Goal: Task Accomplishment & Management: Complete application form

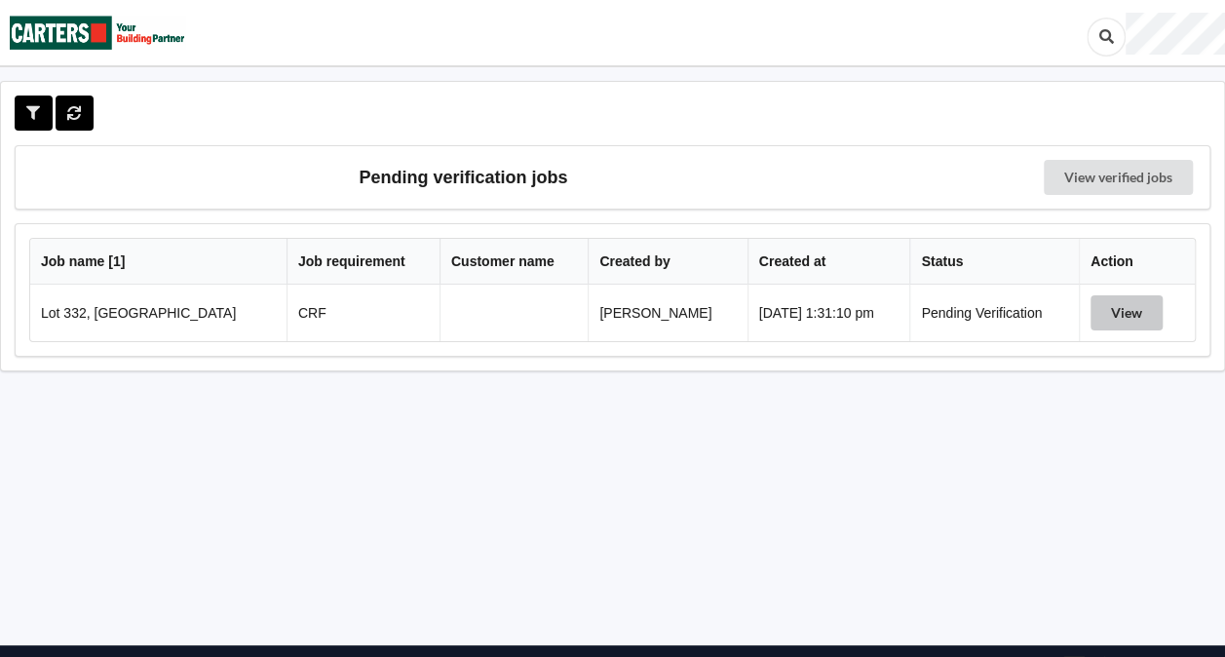
click at [1131, 309] on button "View" at bounding box center [1127, 312] width 72 height 35
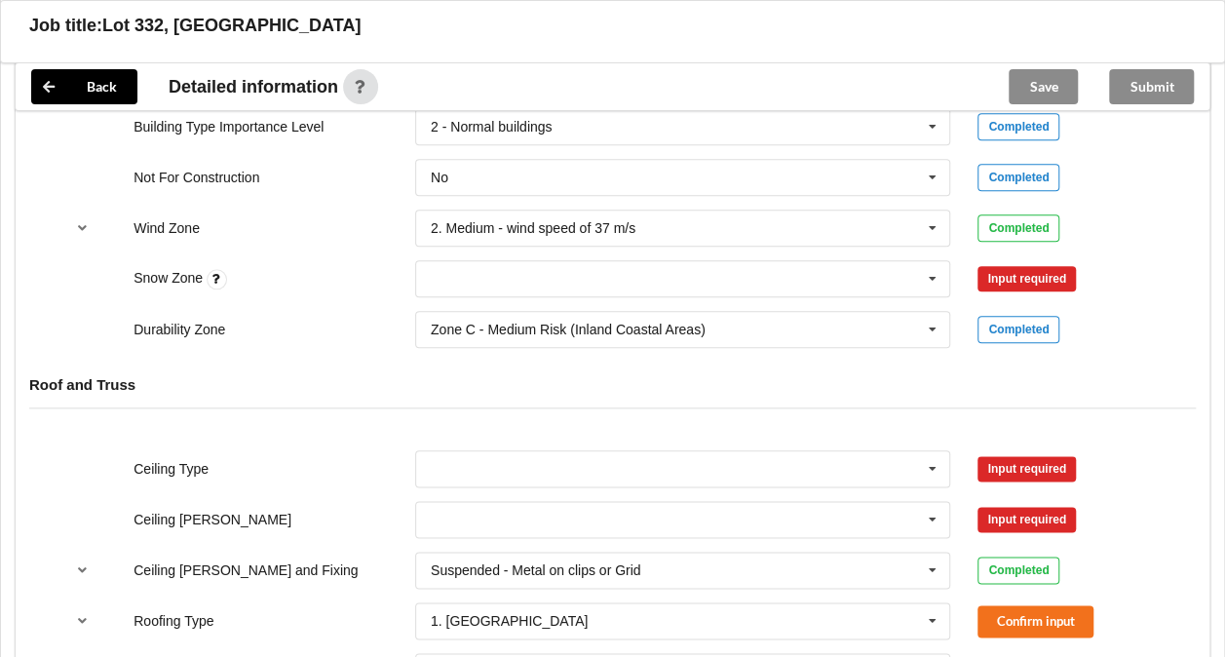
scroll to position [908, 0]
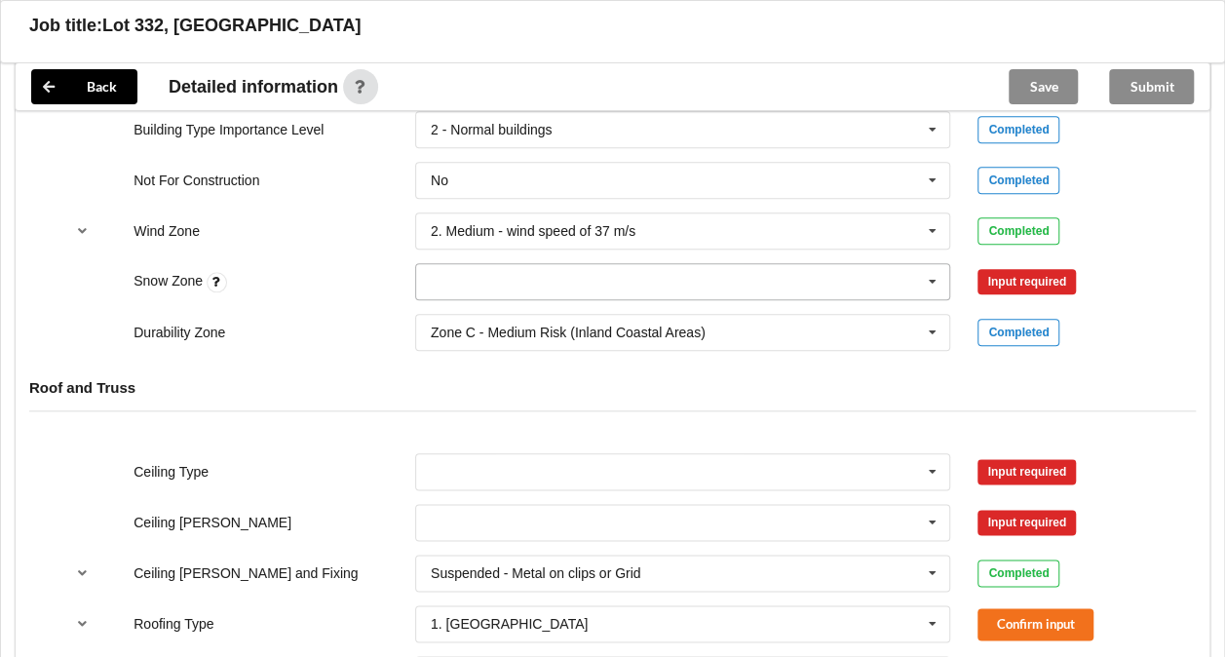
click at [934, 277] on icon at bounding box center [932, 282] width 29 height 36
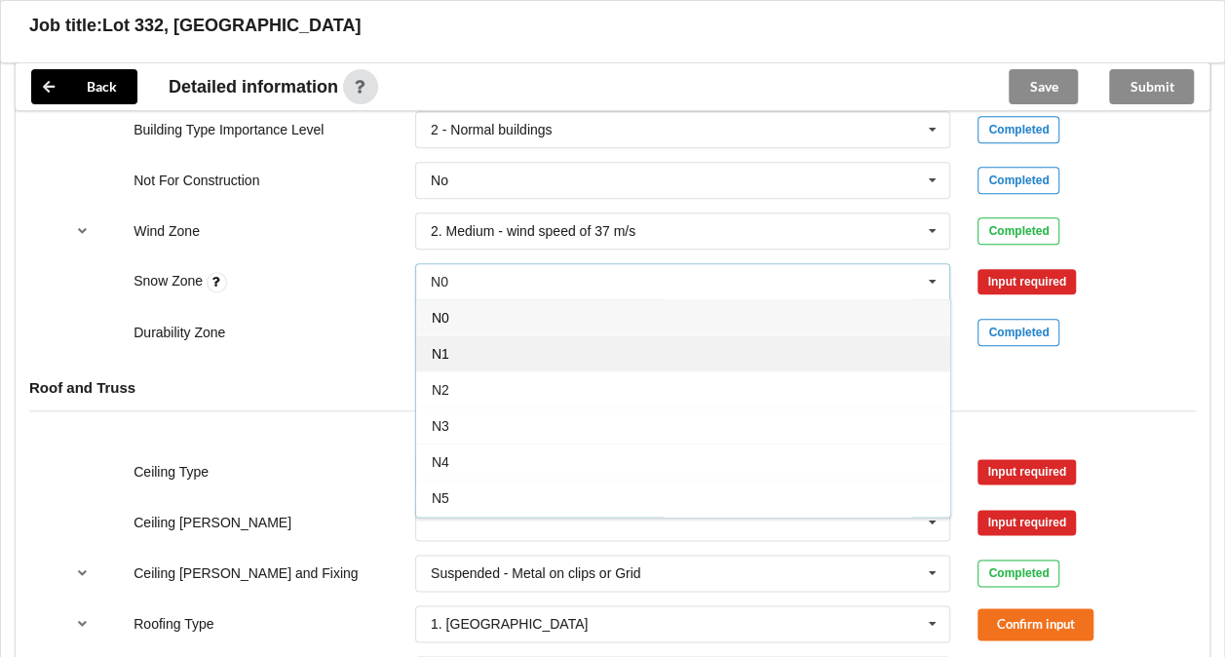
click at [654, 338] on div "N1" at bounding box center [683, 353] width 534 height 36
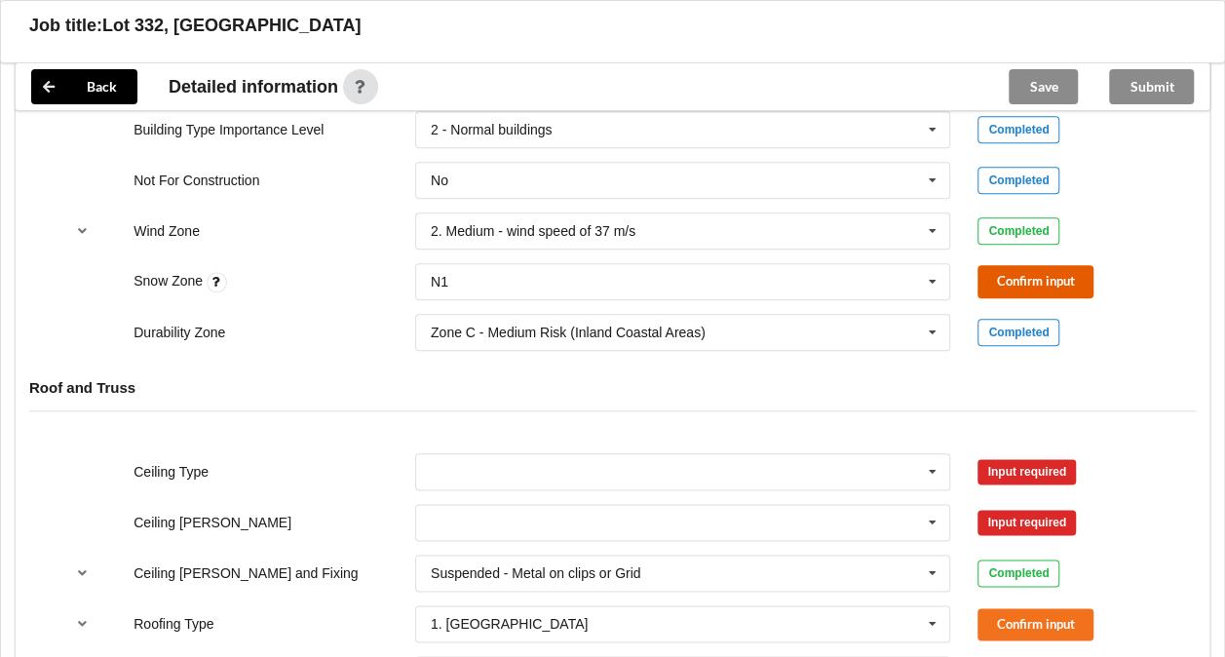
click at [1014, 277] on button "Confirm input" at bounding box center [1036, 281] width 116 height 32
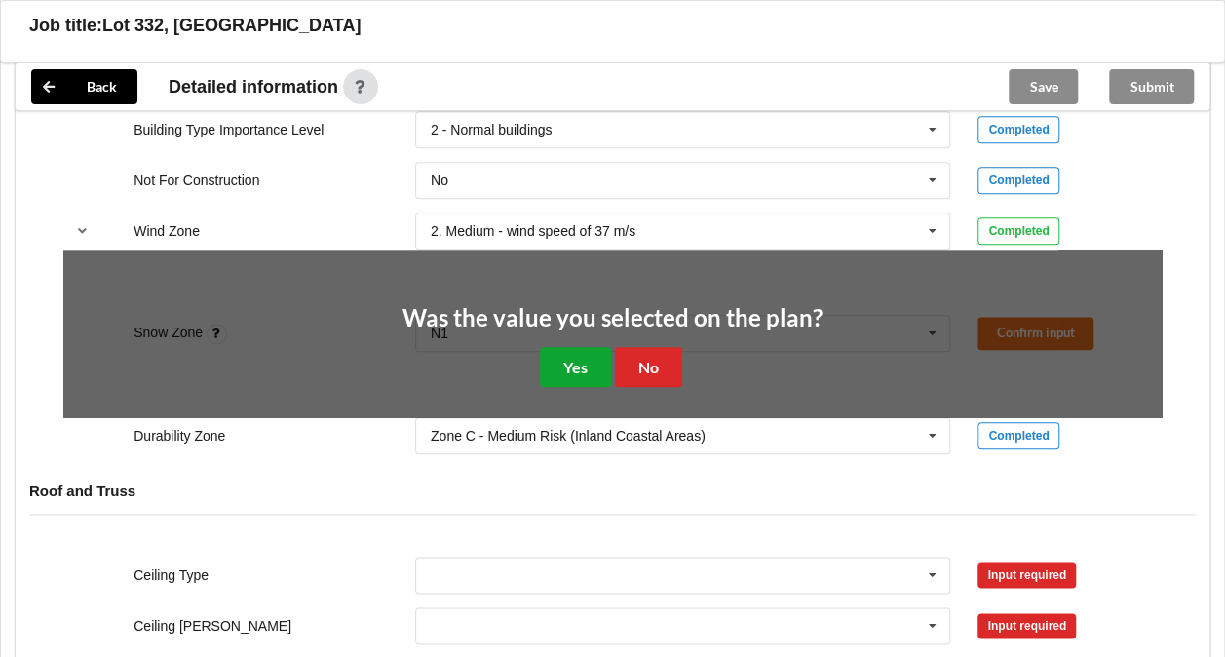
click at [576, 357] on button "Yes" at bounding box center [575, 367] width 71 height 40
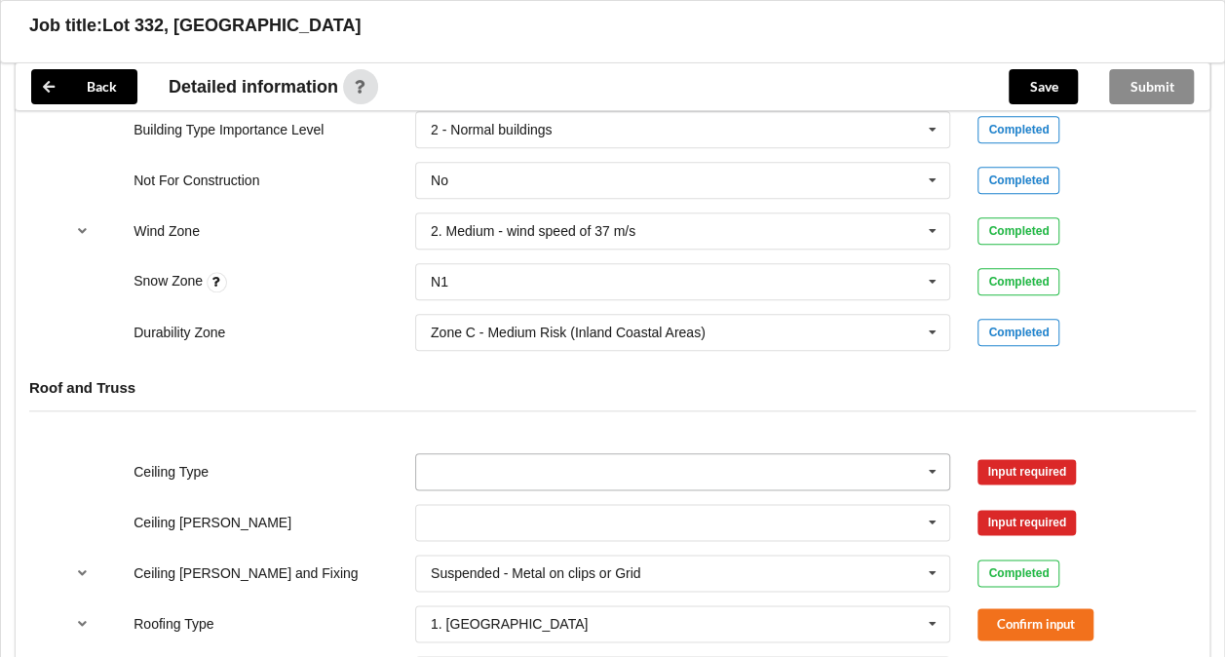
click at [934, 472] on icon at bounding box center [932, 472] width 29 height 36
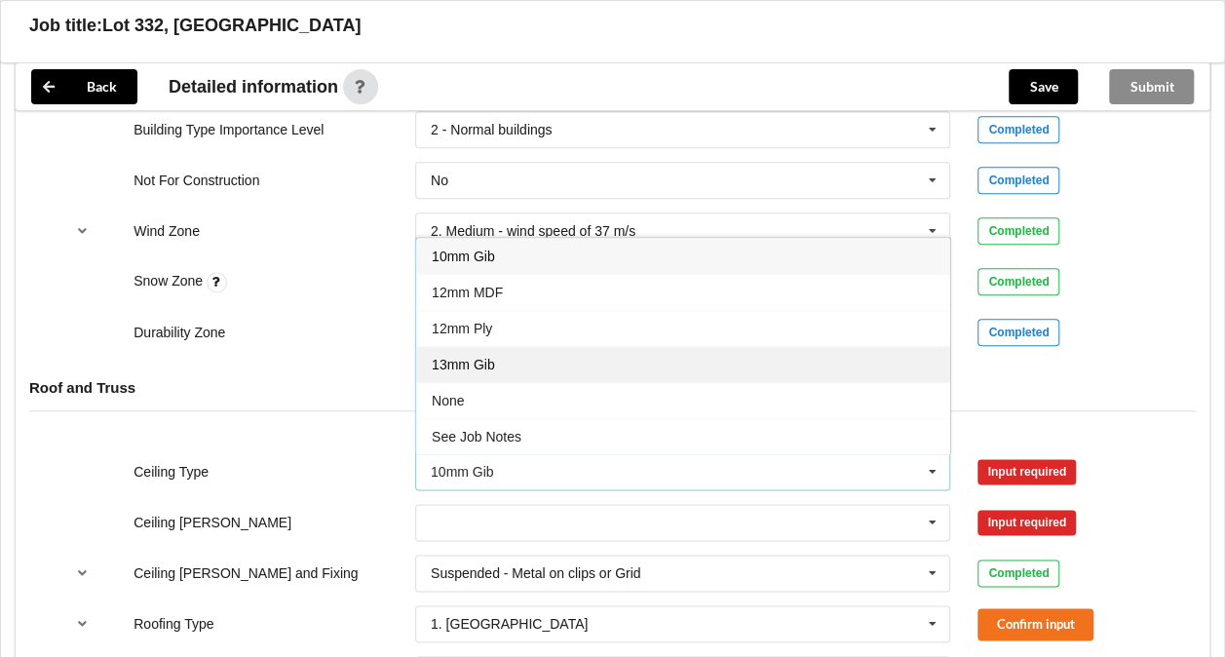
click at [546, 359] on div "13mm Gib" at bounding box center [683, 364] width 534 height 36
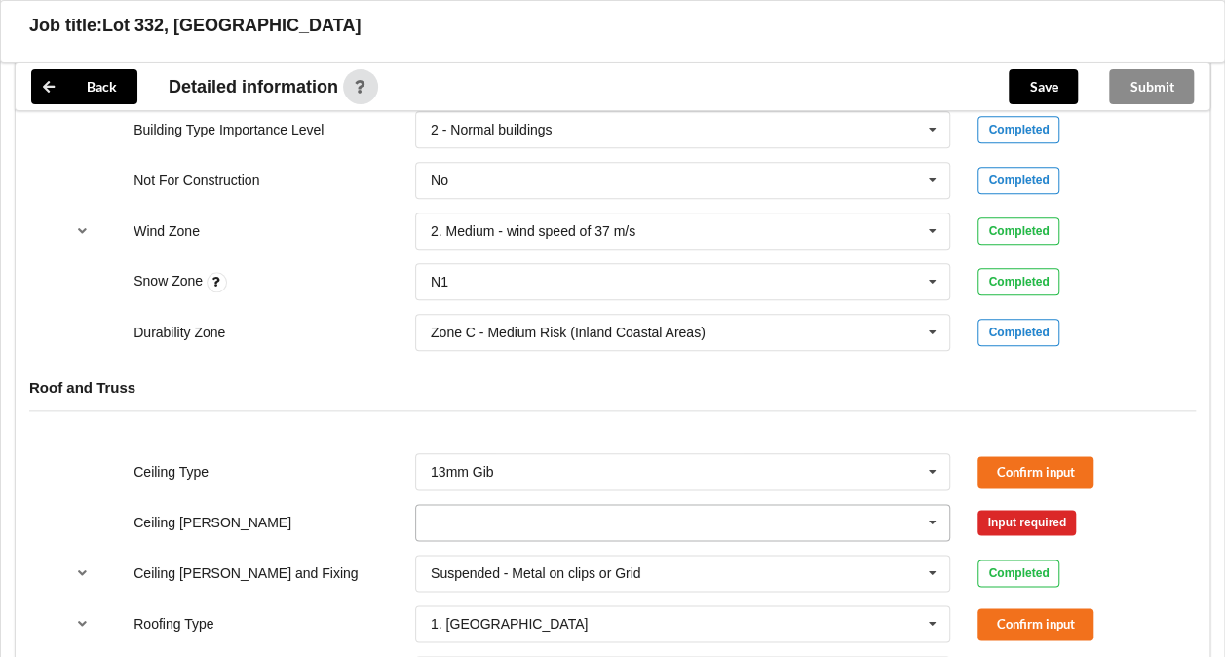
click at [929, 523] on icon at bounding box center [932, 523] width 29 height 36
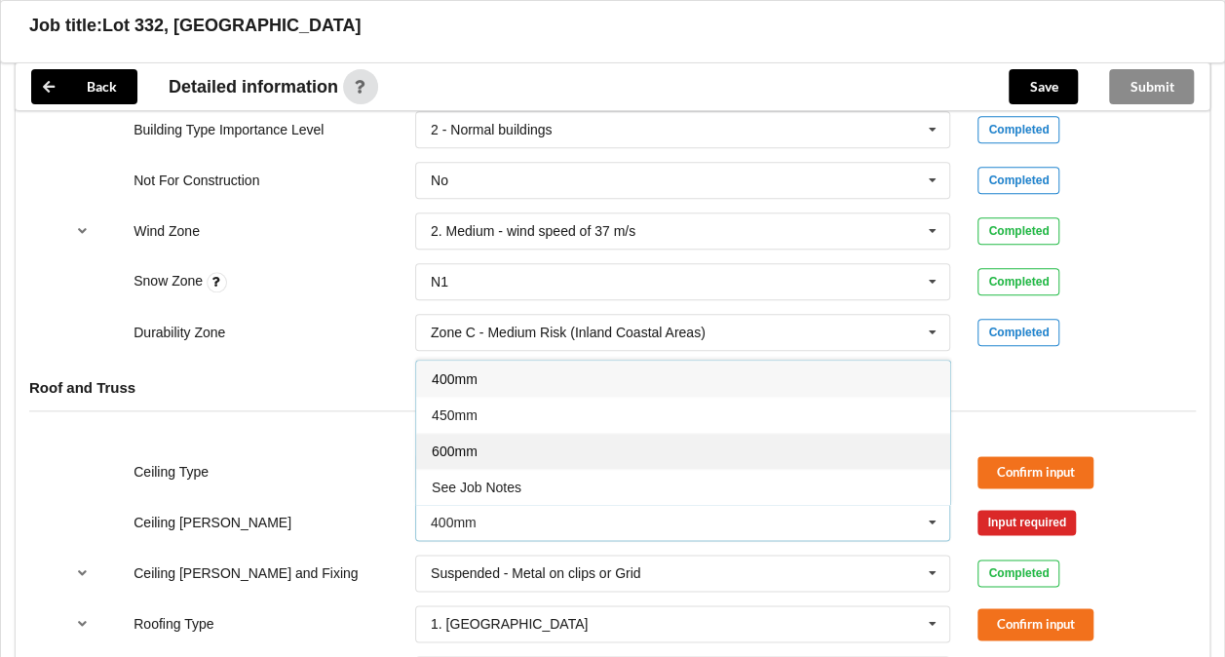
click at [593, 448] on div "600mm" at bounding box center [683, 451] width 534 height 36
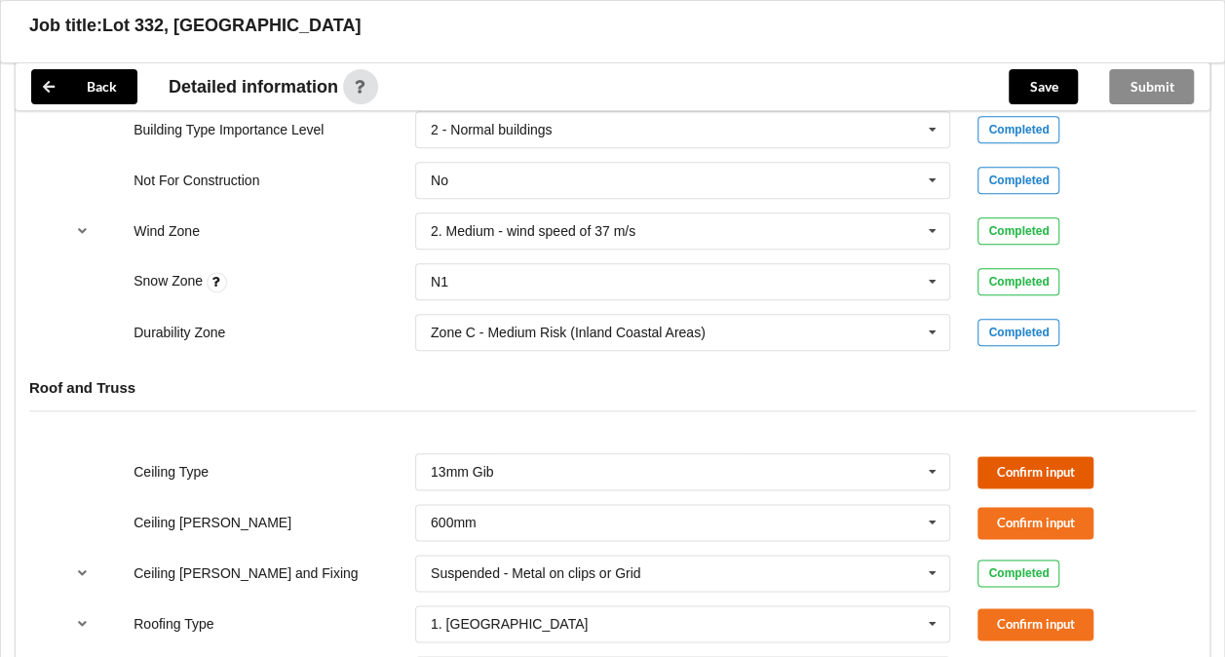
click at [1024, 473] on button "Confirm input" at bounding box center [1036, 472] width 116 height 32
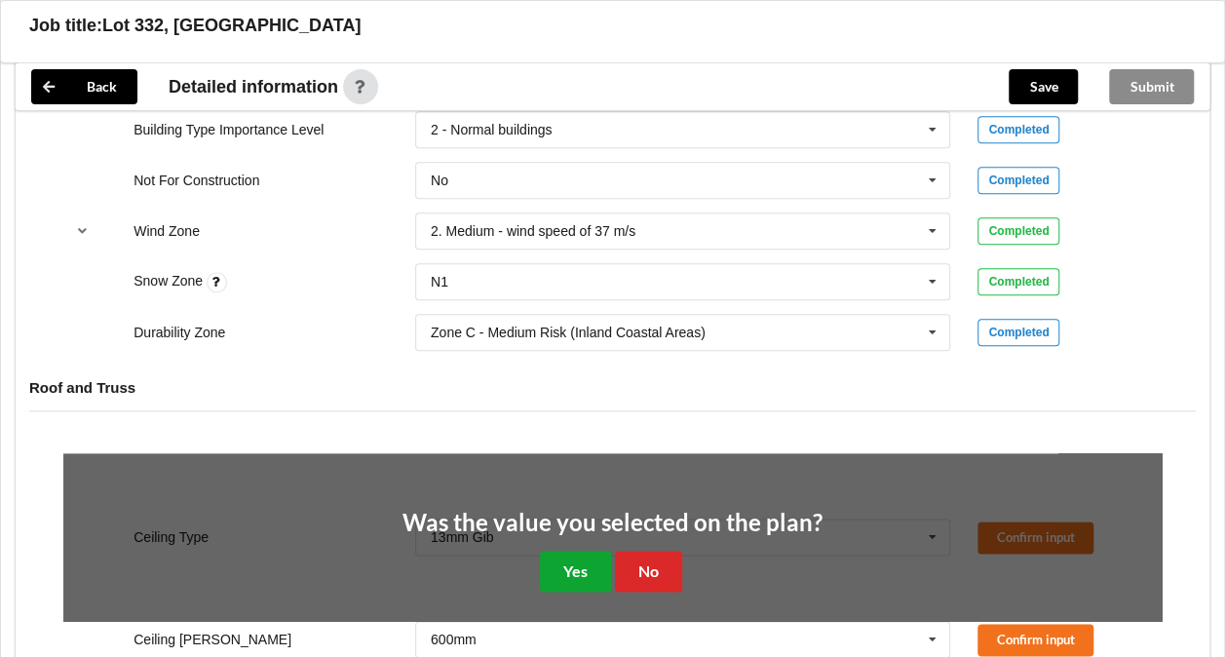
click at [574, 563] on button "Yes" at bounding box center [575, 571] width 71 height 40
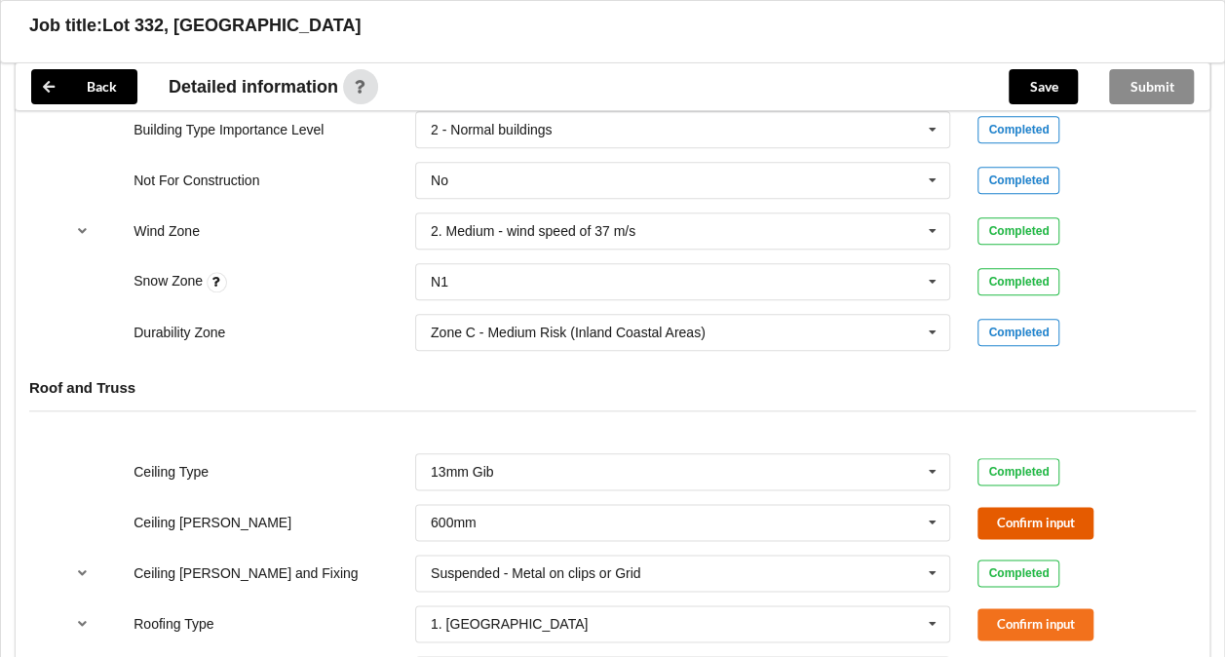
click at [1016, 513] on button "Confirm input" at bounding box center [1036, 523] width 116 height 32
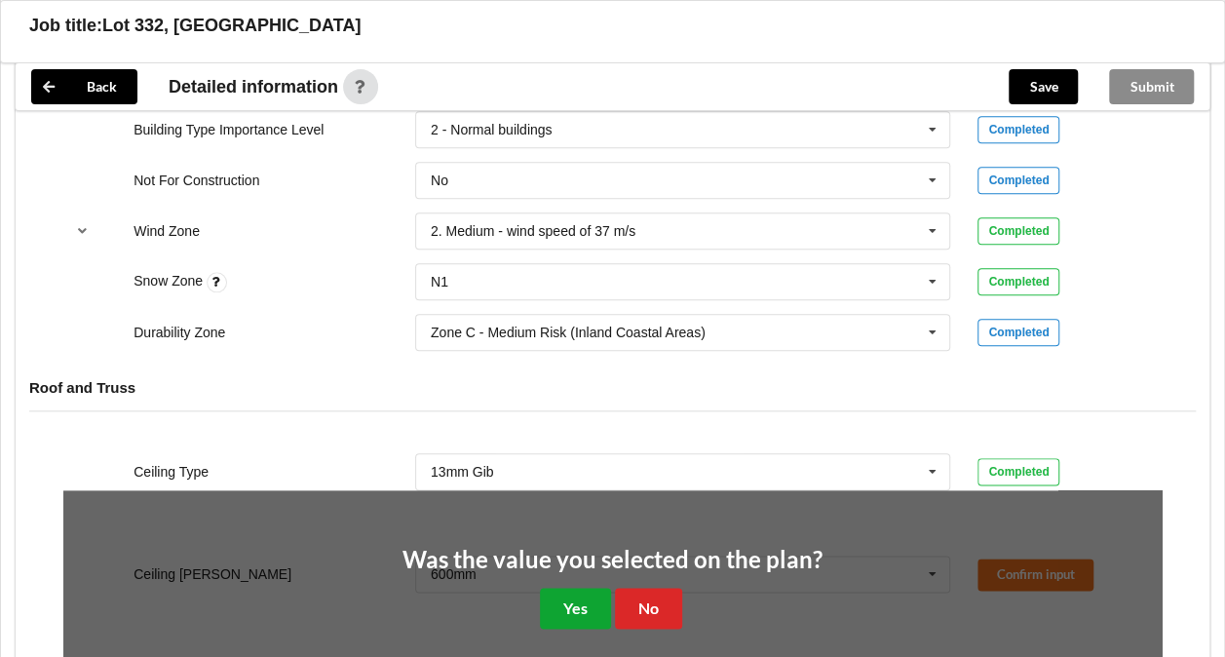
click at [569, 599] on button "Yes" at bounding box center [575, 608] width 71 height 40
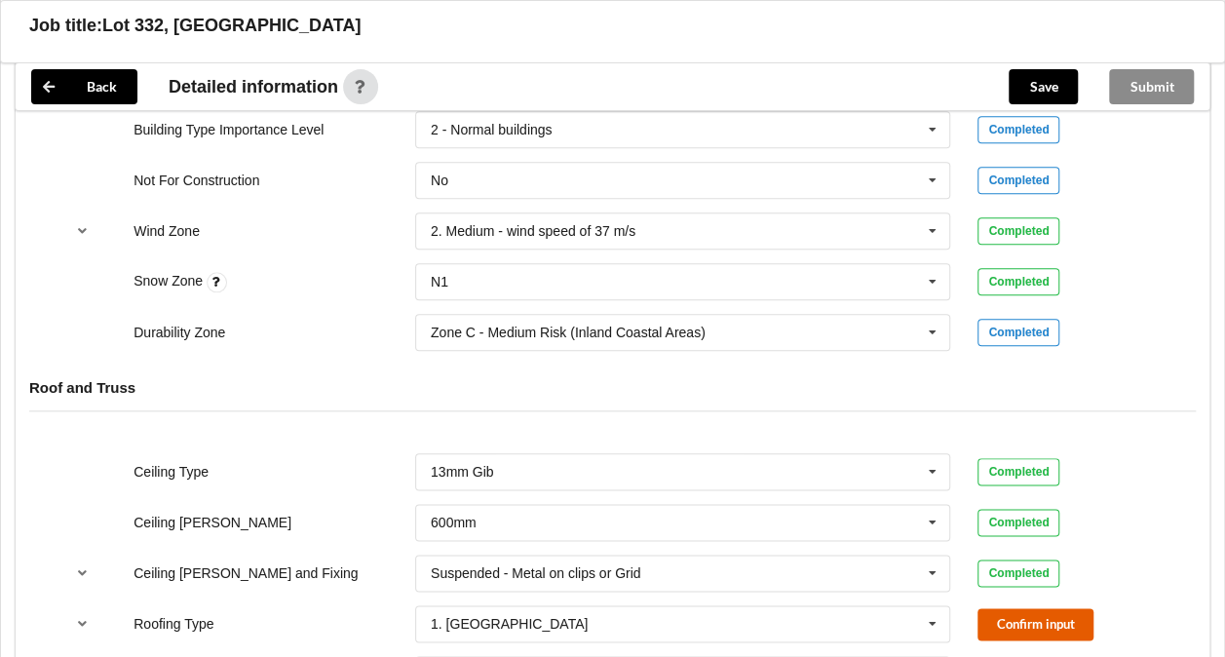
click at [1046, 620] on button "Confirm input" at bounding box center [1036, 624] width 116 height 32
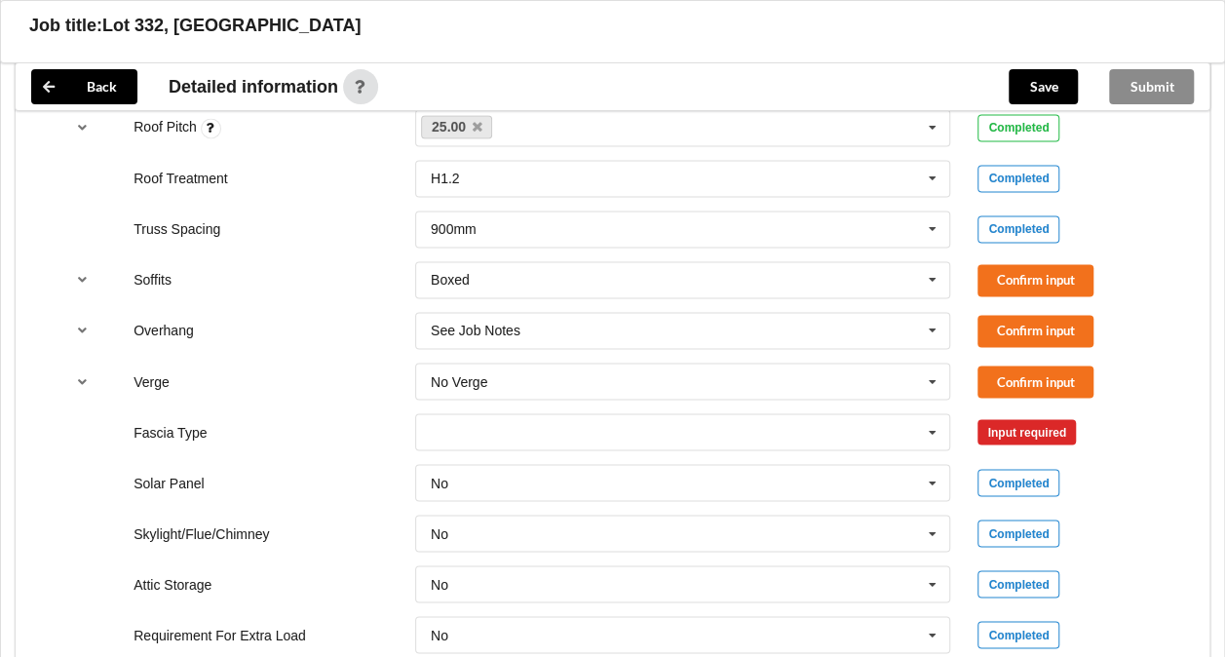
scroll to position [1444, 0]
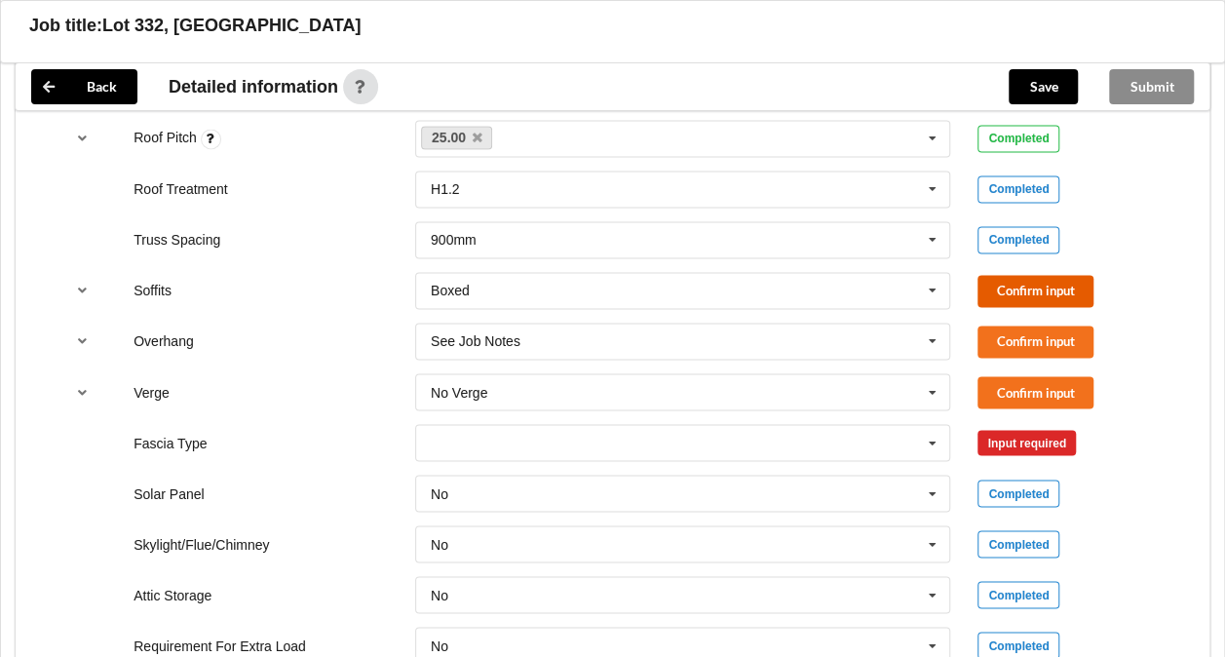
click at [1014, 295] on button "Confirm input" at bounding box center [1036, 291] width 116 height 32
click at [1018, 335] on button "Confirm input" at bounding box center [1036, 342] width 116 height 32
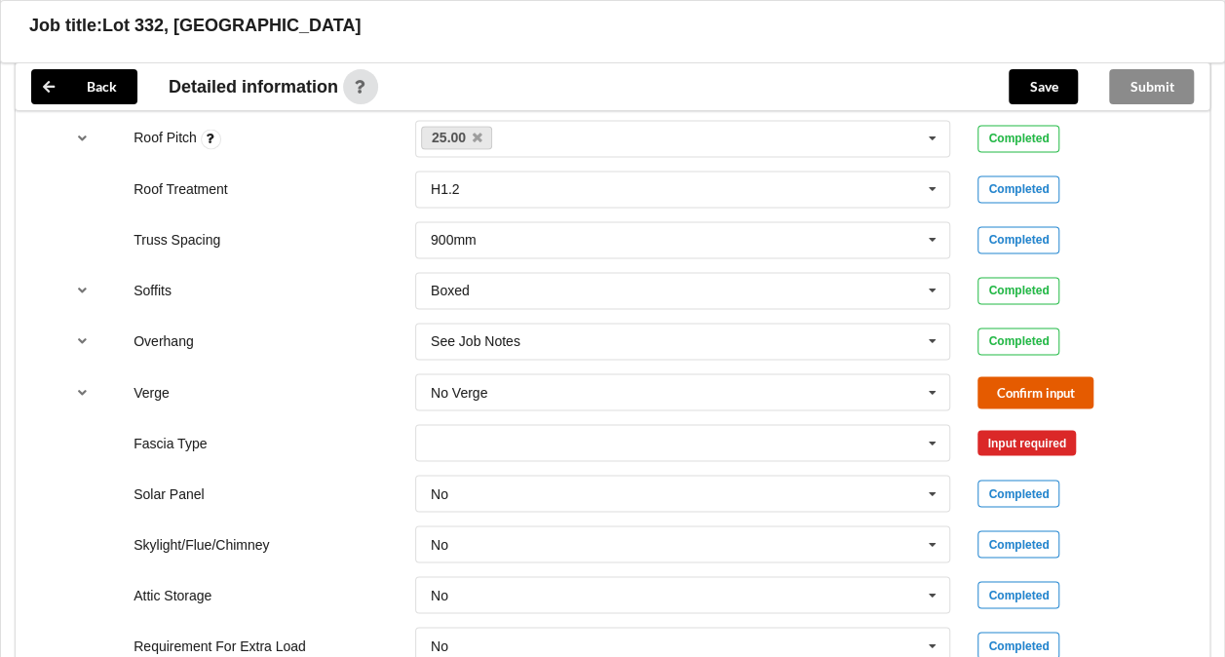
click at [1024, 380] on button "Confirm input" at bounding box center [1036, 392] width 116 height 32
click at [928, 437] on icon at bounding box center [932, 443] width 29 height 36
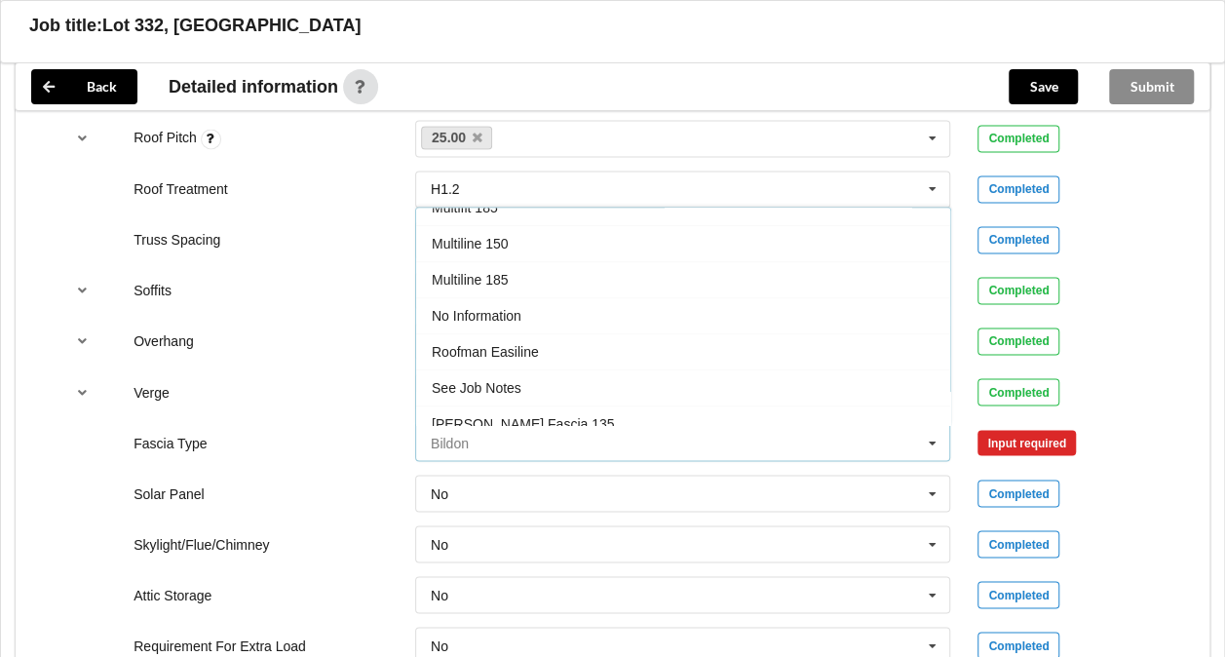
scroll to position [562, 0]
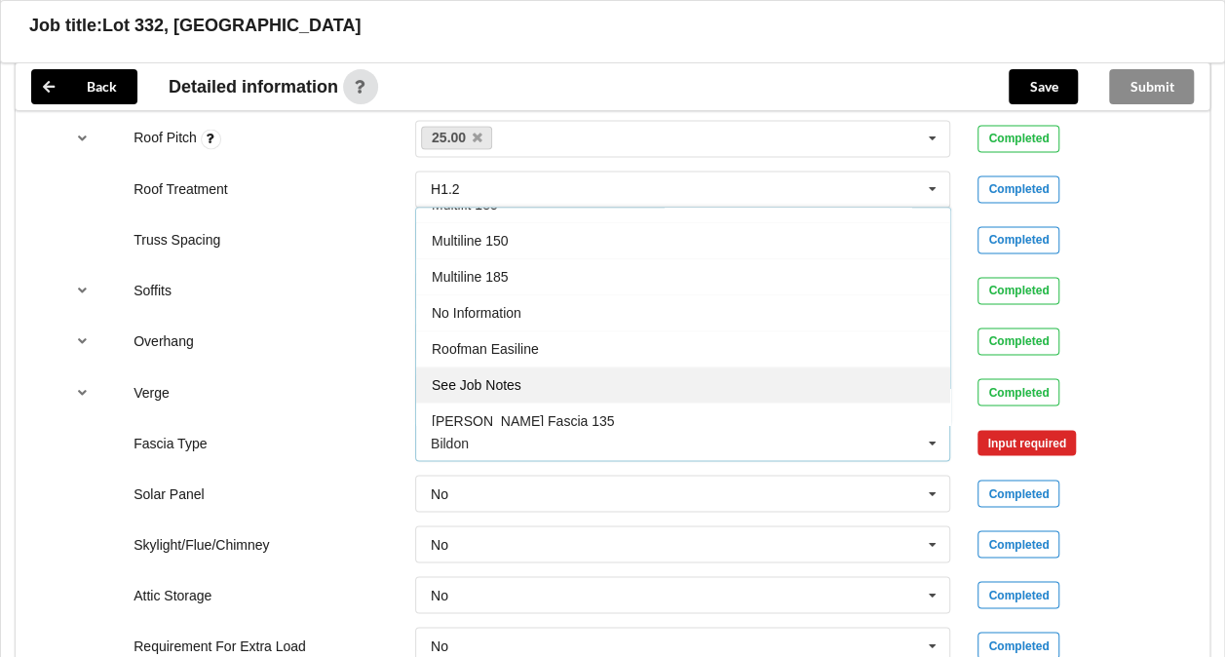
click at [591, 367] on div "See Job Notes" at bounding box center [683, 385] width 534 height 36
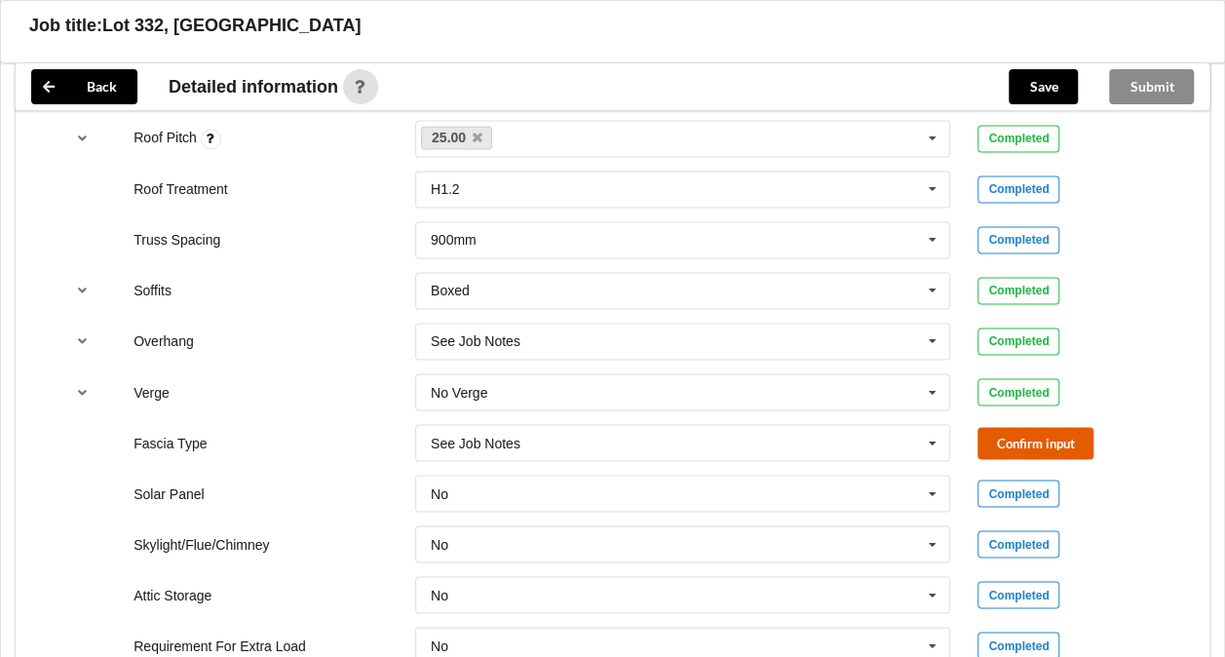
click at [1031, 439] on button "Confirm input" at bounding box center [1036, 443] width 116 height 32
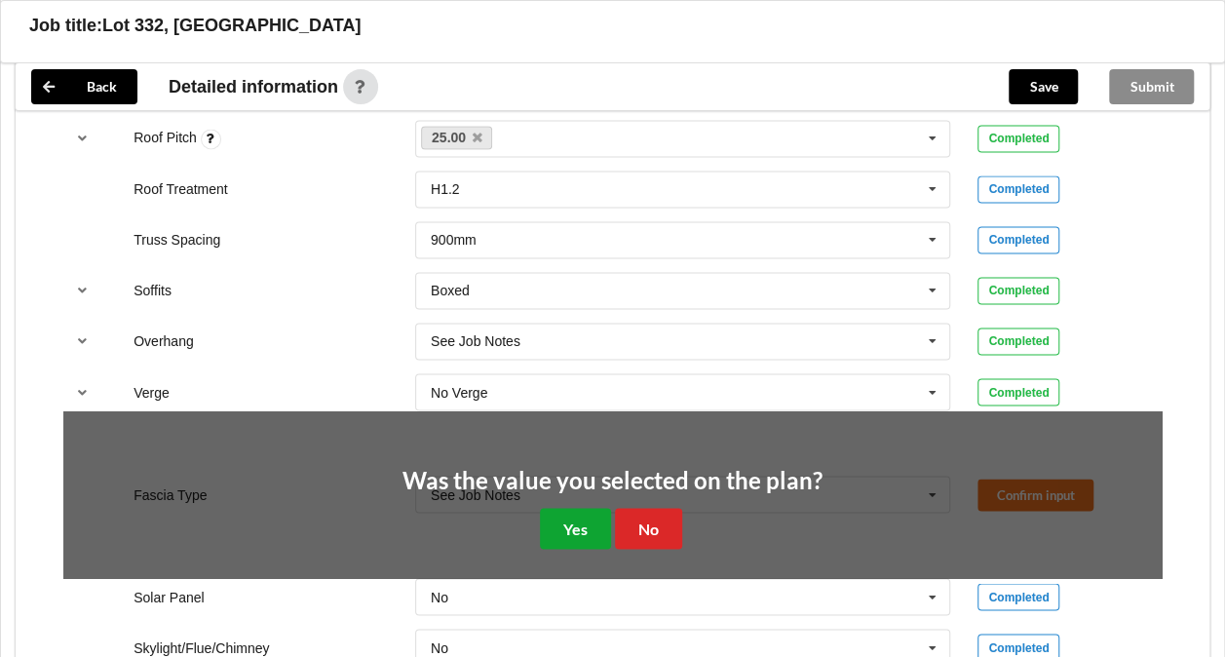
click at [577, 513] on button "Yes" at bounding box center [575, 528] width 71 height 40
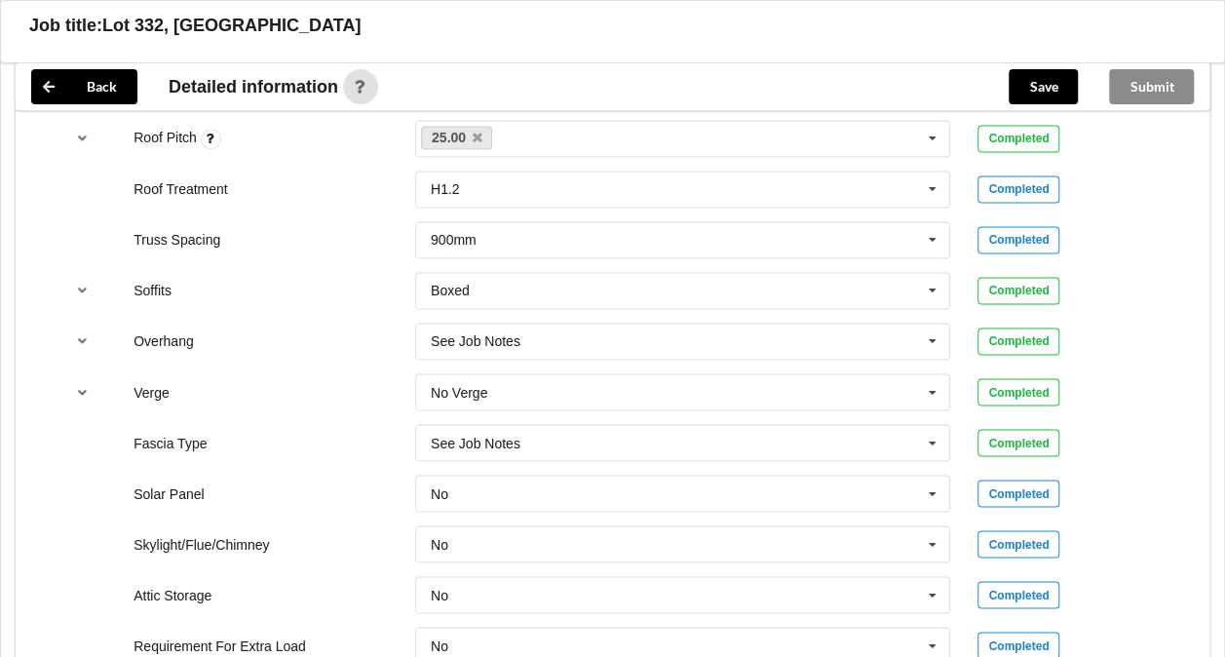
scroll to position [1842, 0]
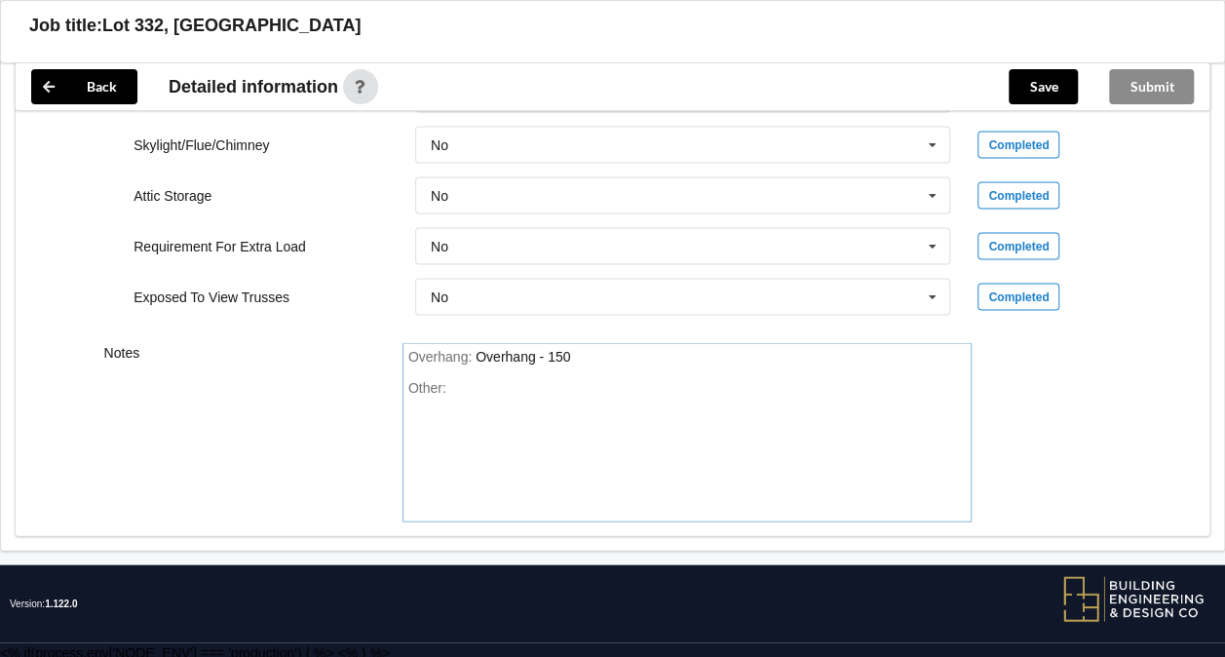
click at [526, 388] on div "Other:" at bounding box center [687, 448] width 559 height 136
click at [1030, 93] on button "Save" at bounding box center [1043, 86] width 69 height 35
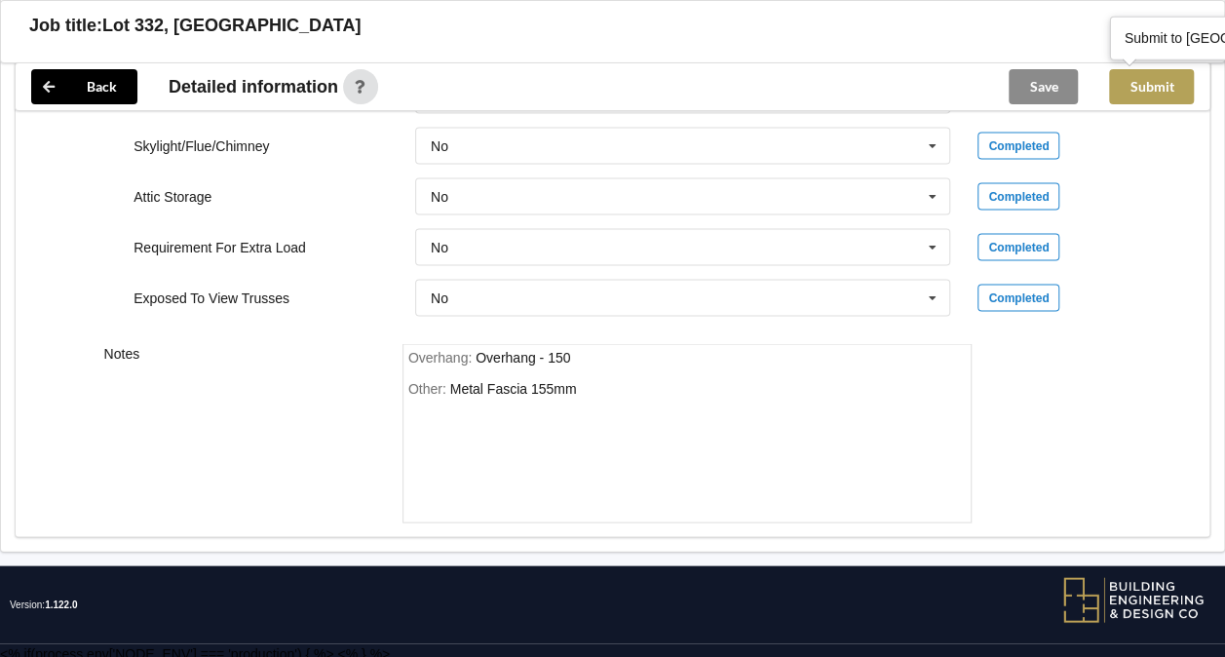
click at [1158, 93] on button "Submit" at bounding box center [1151, 86] width 85 height 35
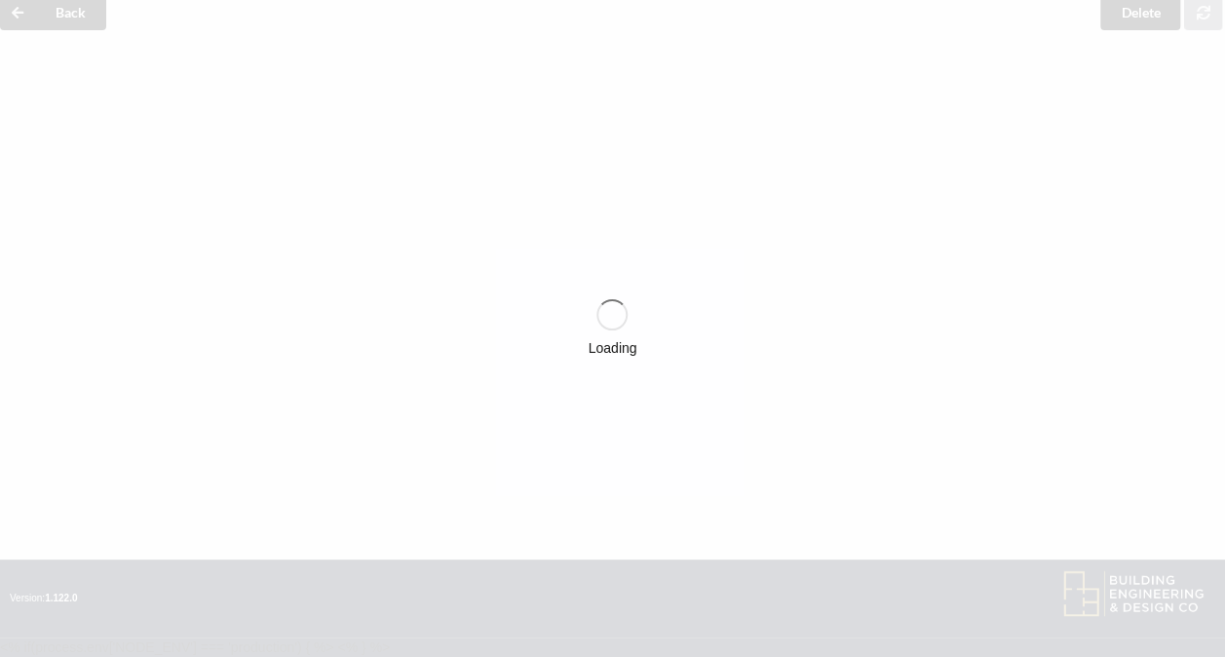
scroll to position [1753, 0]
